Goal: Obtain resource: Obtain resource

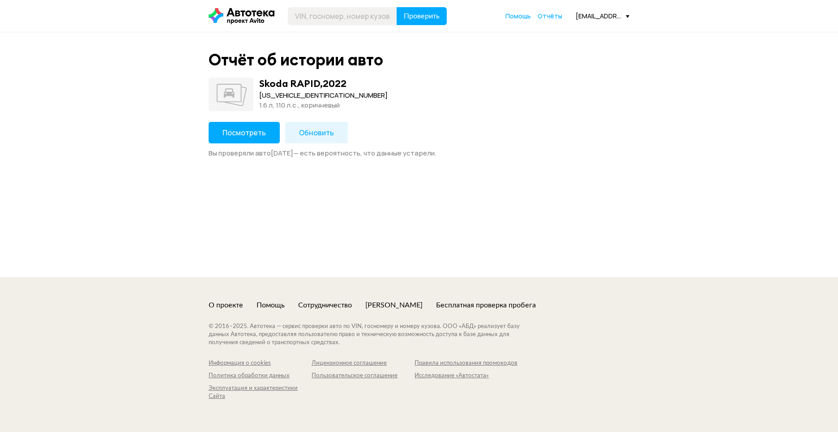
click at [252, 135] on span "Посмотреть" at bounding box center [244, 133] width 43 height 10
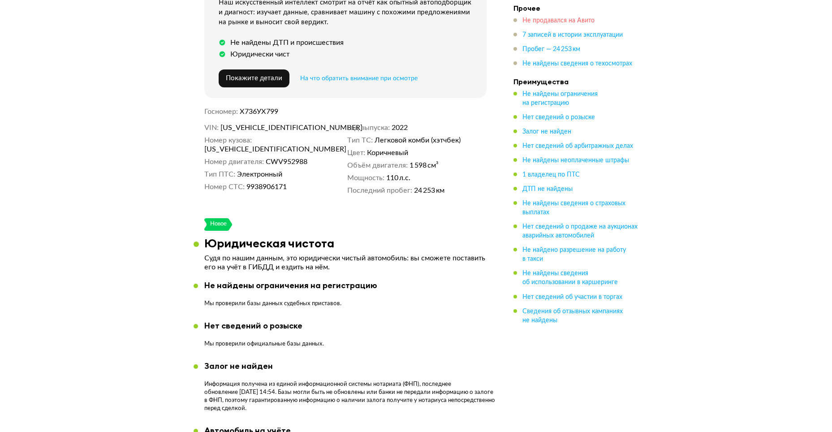
scroll to position [269, 0]
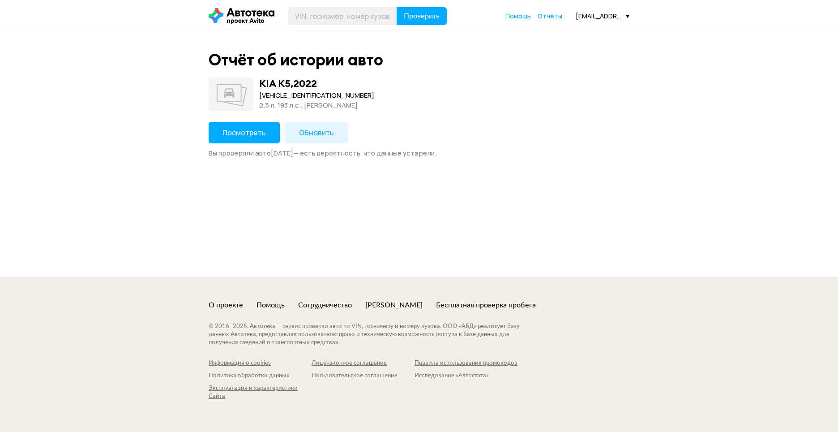
click at [248, 134] on span "Посмотреть" at bounding box center [244, 133] width 43 height 10
